Goal: Navigation & Orientation: Find specific page/section

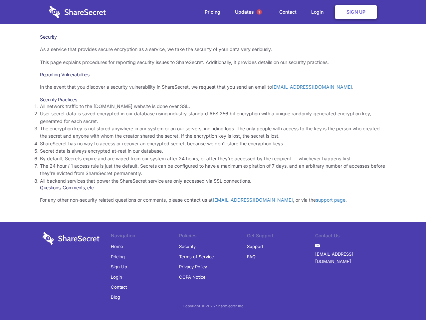
click at [213, 160] on li "By default, Secrets expire and are wiped from our system after 24 hours, or aft…" at bounding box center [213, 158] width 346 height 7
click at [259, 12] on span "1" at bounding box center [259, 11] width 5 height 5
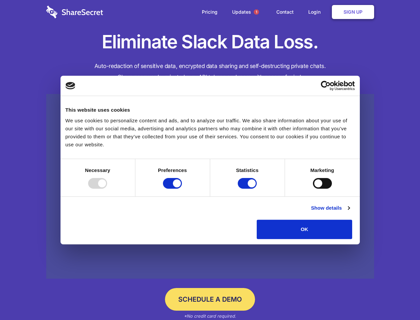
click at [107, 188] on div at bounding box center [97, 183] width 19 height 11
click at [182, 188] on input "Preferences" at bounding box center [172, 183] width 19 height 11
checkbox input "false"
click at [248, 188] on input "Statistics" at bounding box center [247, 183] width 19 height 11
checkbox input "false"
